Goal: Task Accomplishment & Management: Manage account settings

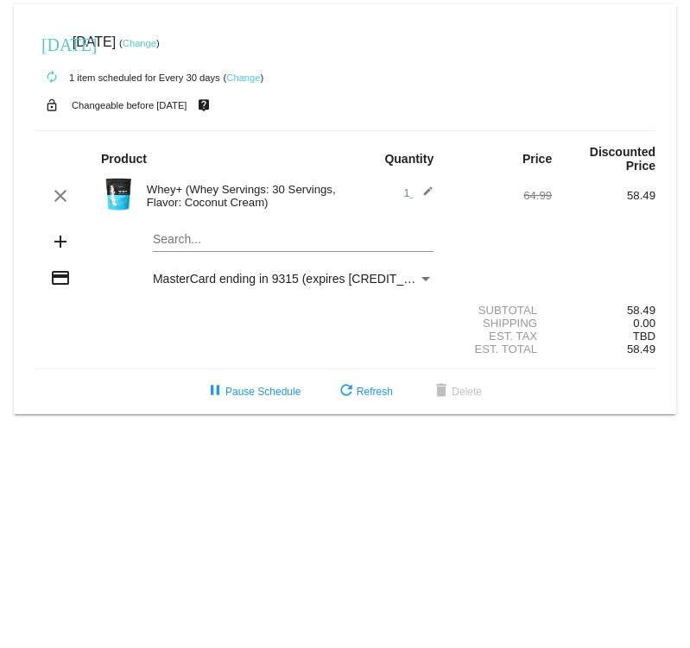
click at [156, 41] on link "Change" at bounding box center [140, 43] width 34 height 10
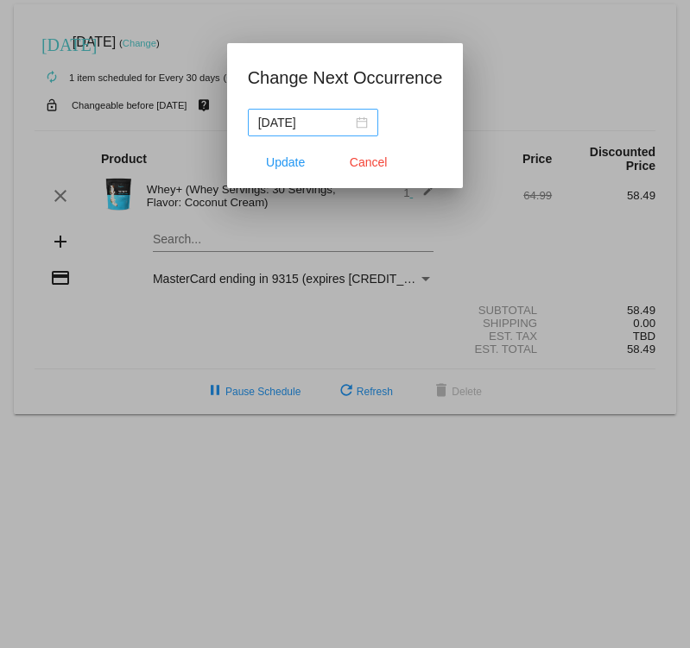
click at [361, 128] on div "[DATE]" at bounding box center [313, 122] width 110 height 19
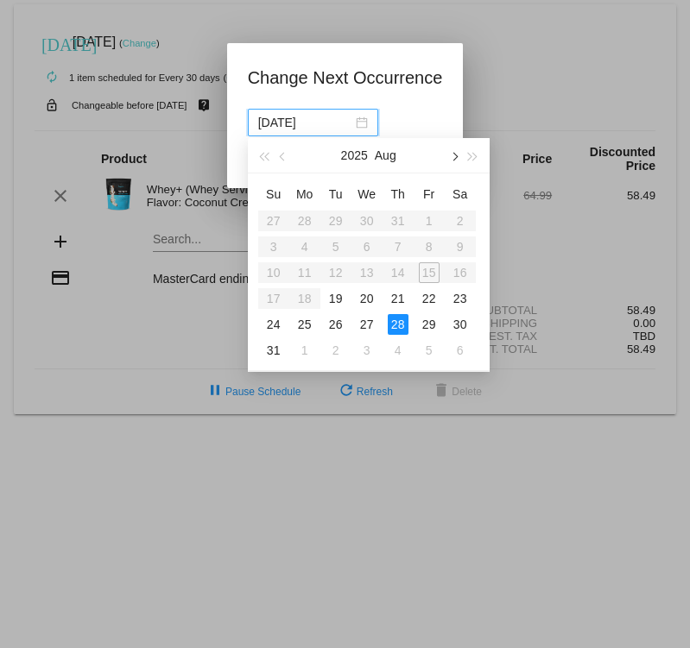
click at [453, 162] on button "button" at bounding box center [453, 155] width 19 height 35
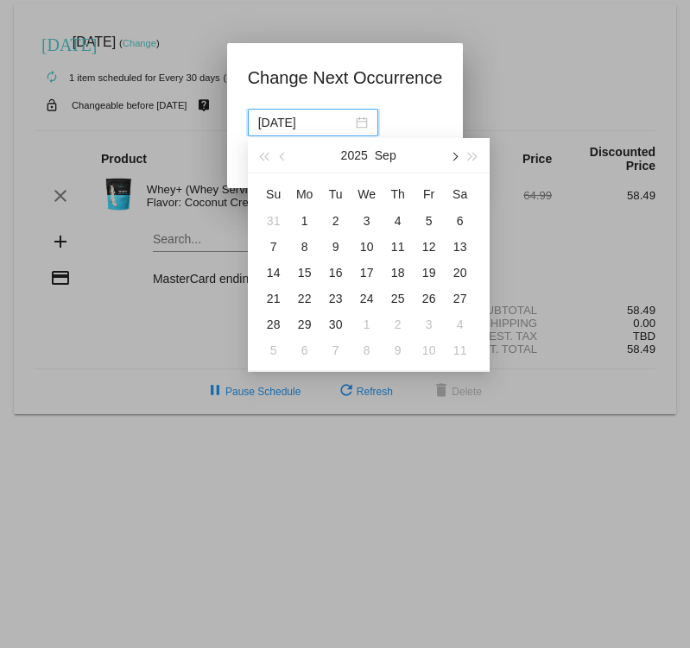
click at [453, 162] on button "button" at bounding box center [453, 155] width 19 height 35
click at [421, 302] on div "21" at bounding box center [429, 298] width 21 height 21
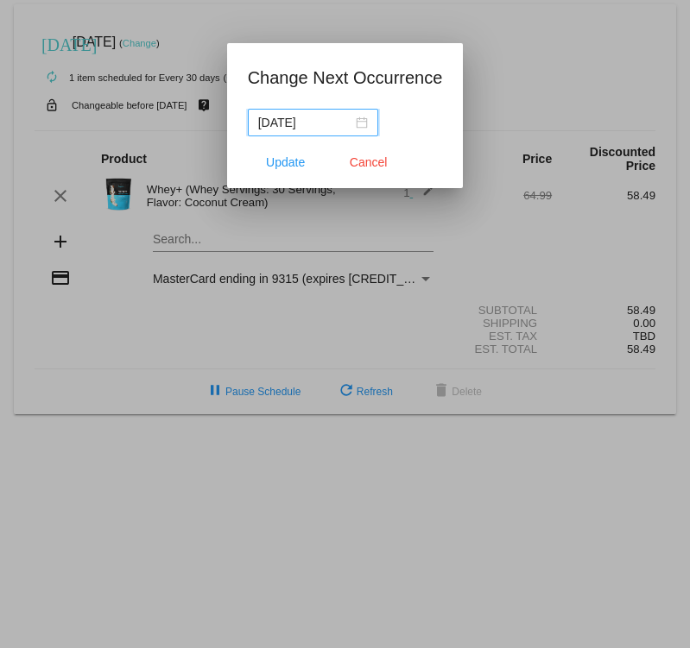
click at [363, 123] on div "[DATE]" at bounding box center [313, 122] width 110 height 19
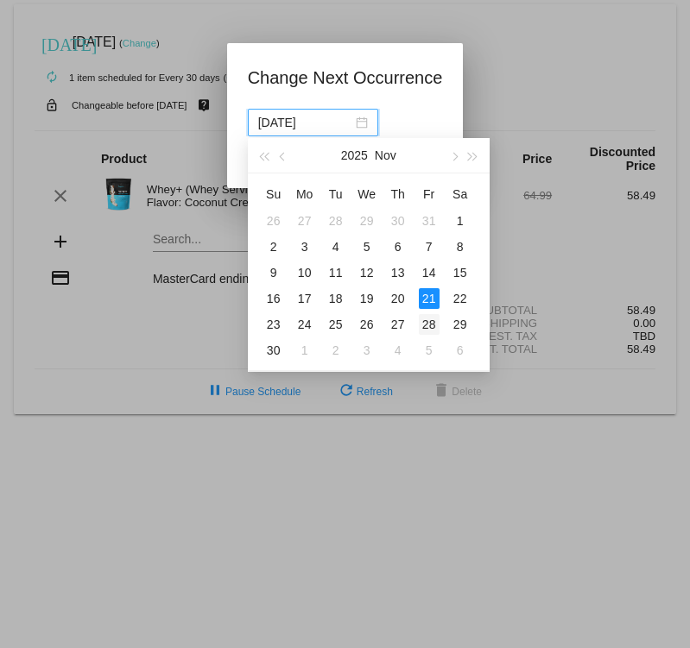
click at [430, 324] on div "28" at bounding box center [429, 324] width 21 height 21
type input "[DATE]"
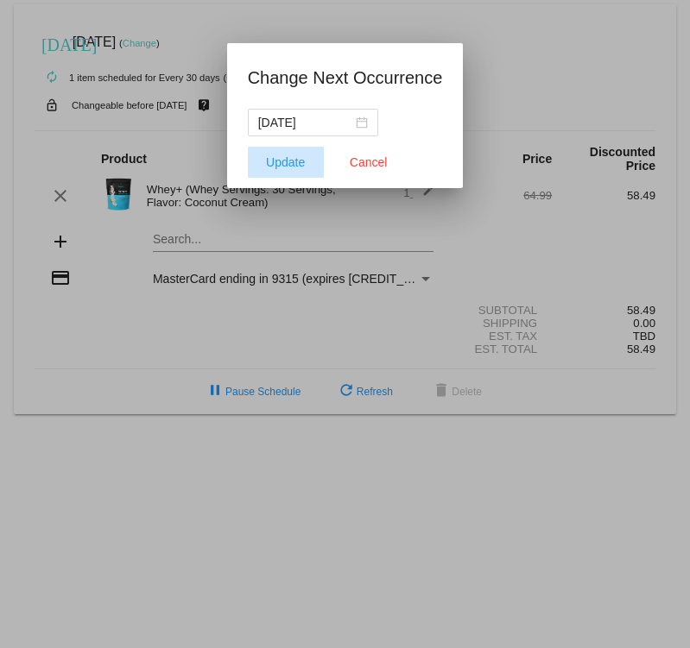
click at [278, 160] on span "Update" at bounding box center [285, 162] width 39 height 14
